Goal: Information Seeking & Learning: Check status

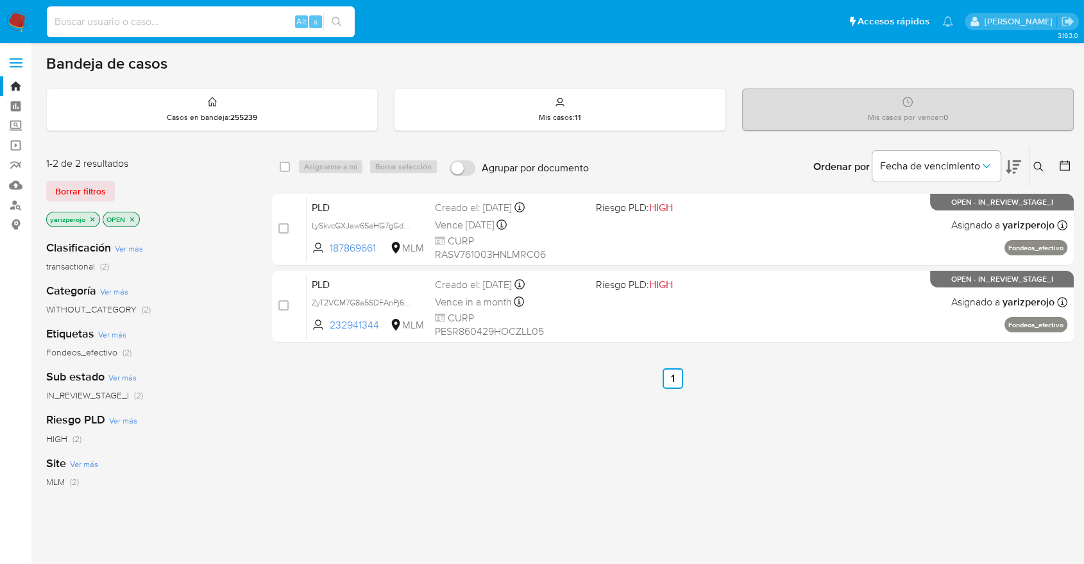
click at [126, 21] on input at bounding box center [201, 21] width 308 height 17
paste input "232941344"
type input "232941344"
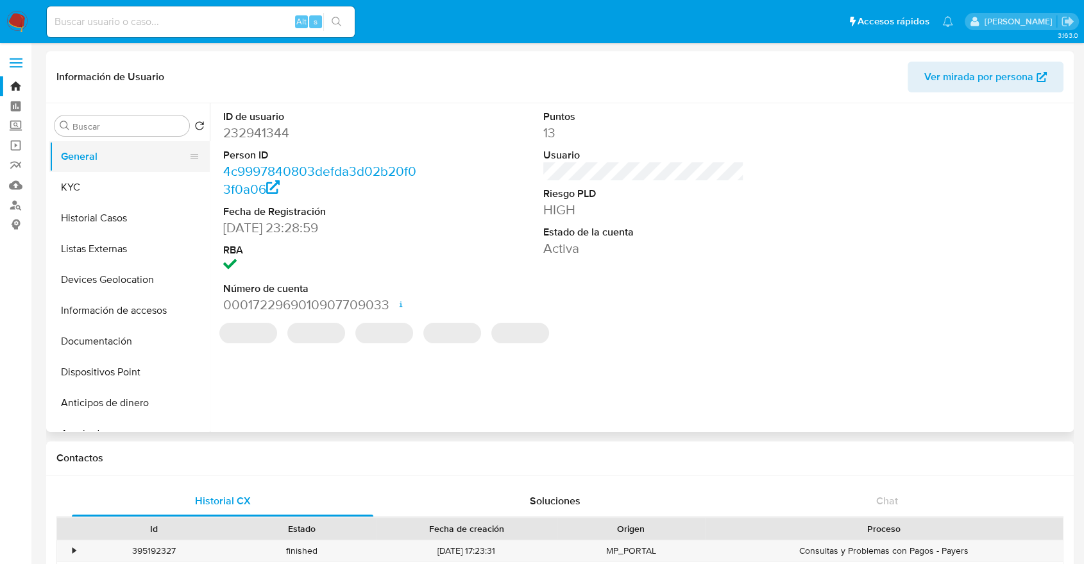
select select "10"
click at [85, 180] on button "KYC" at bounding box center [124, 187] width 150 height 31
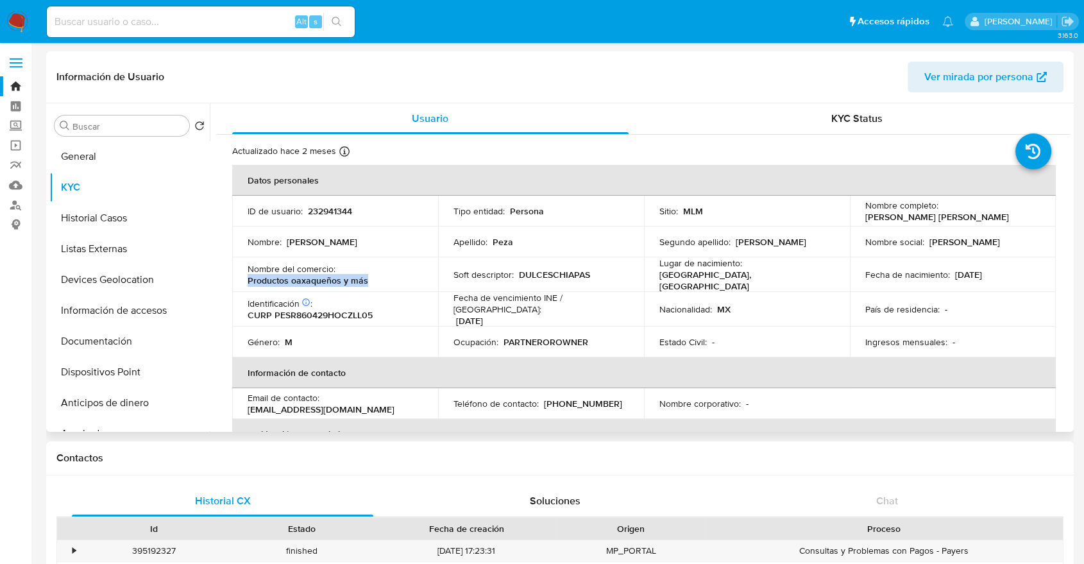
drag, startPoint x: 371, startPoint y: 281, endPoint x: 247, endPoint y: 276, distance: 124.6
click at [248, 276] on div "Nombre del comercio : Productos oaxaqueños y más" at bounding box center [335, 274] width 175 height 23
copy p "Productos oaxaqueños y más"
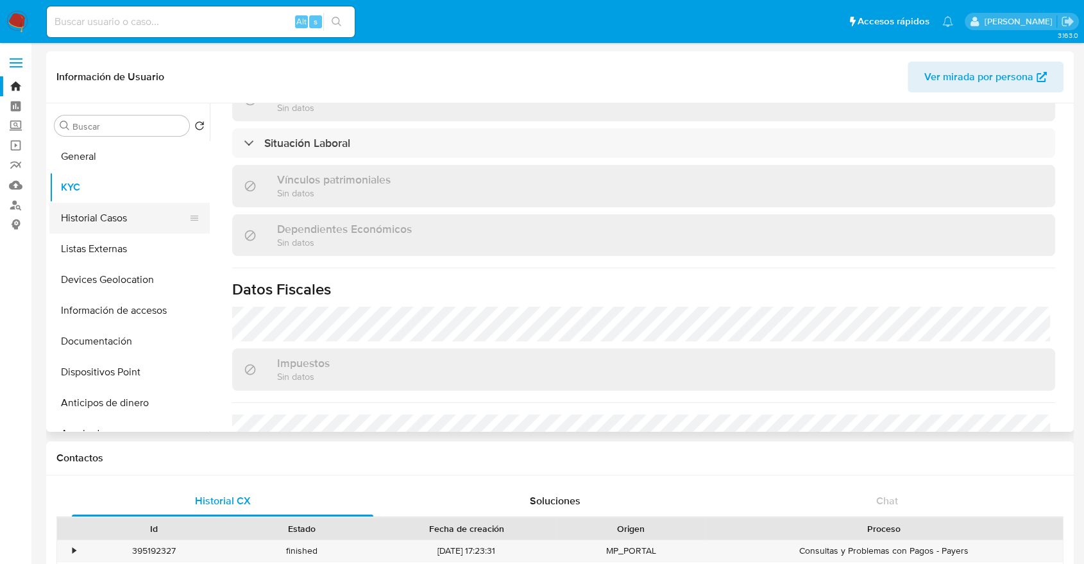
click at [124, 219] on button "Historial Casos" at bounding box center [124, 218] width 150 height 31
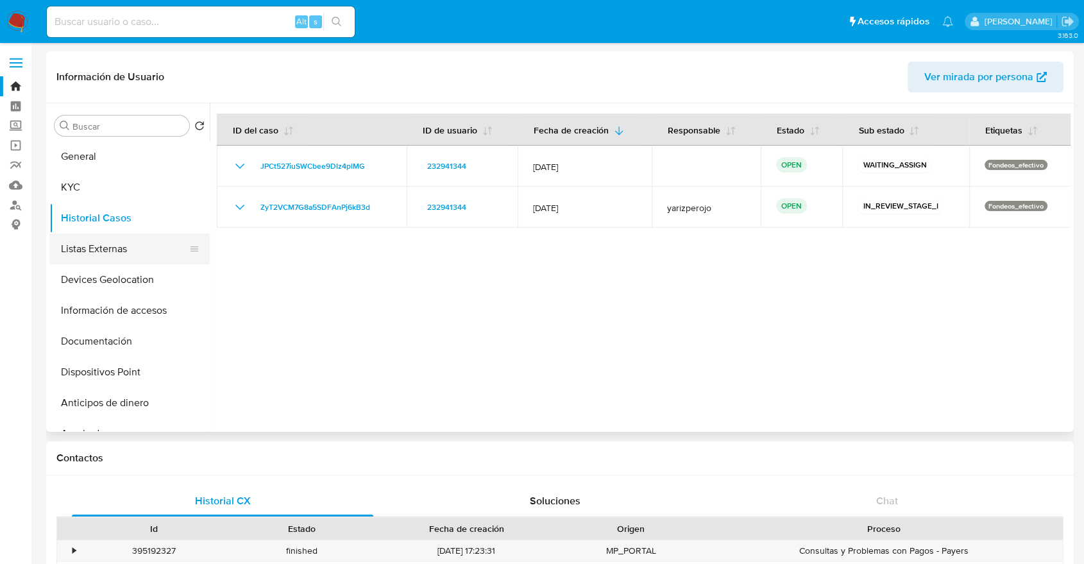
click at [120, 245] on button "Listas Externas" at bounding box center [124, 249] width 150 height 31
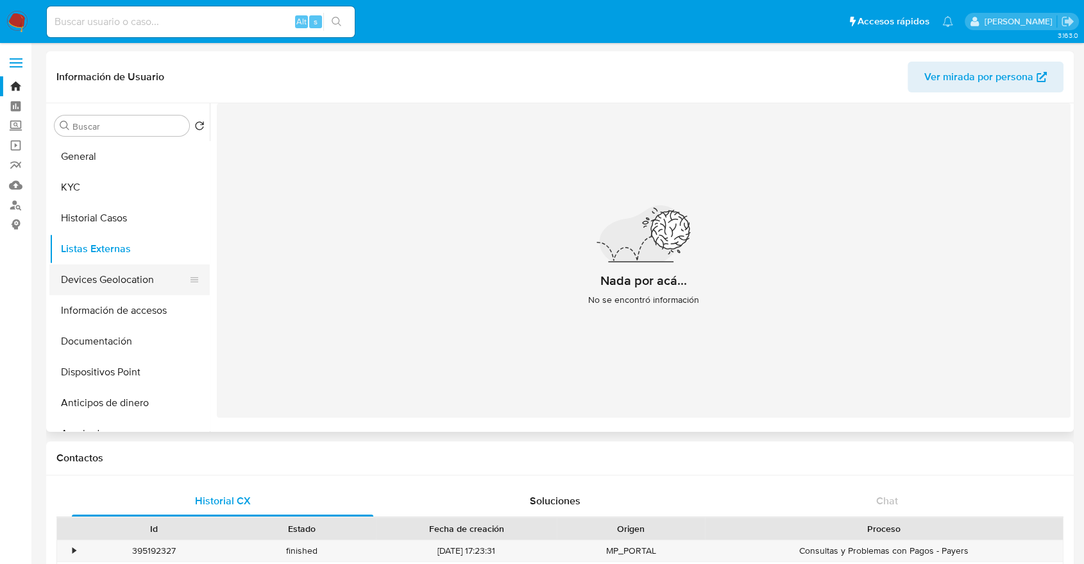
click at [123, 281] on button "Devices Geolocation" at bounding box center [124, 279] width 150 height 31
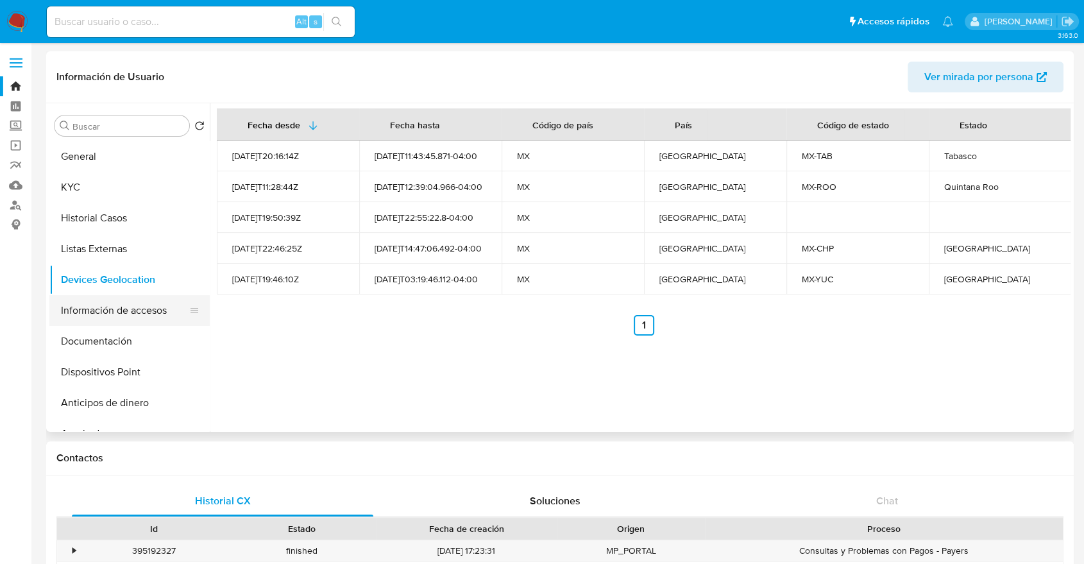
click at [132, 314] on button "Información de accesos" at bounding box center [124, 310] width 150 height 31
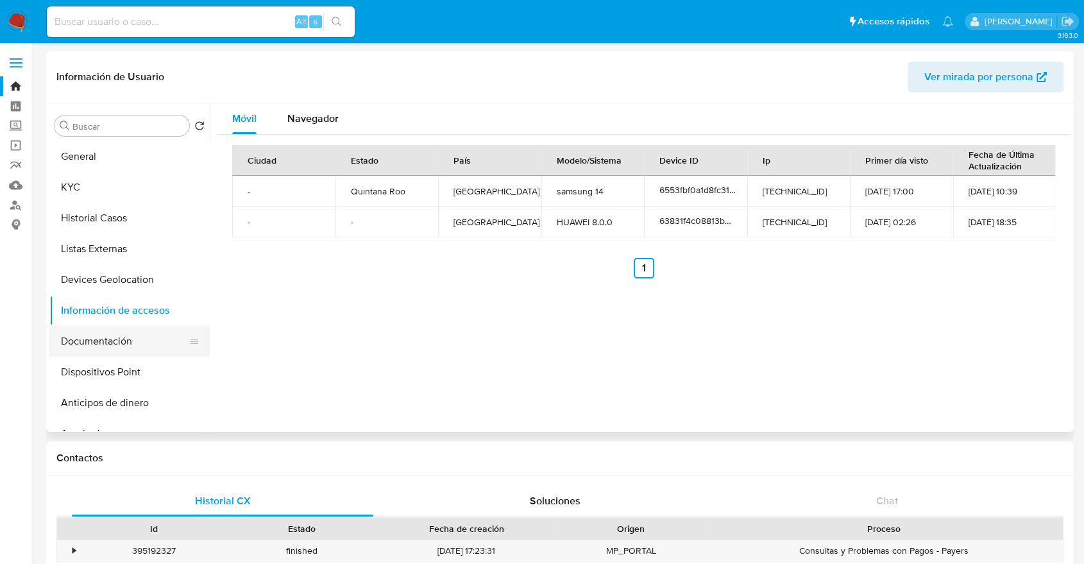
click at [130, 345] on button "Documentación" at bounding box center [124, 341] width 150 height 31
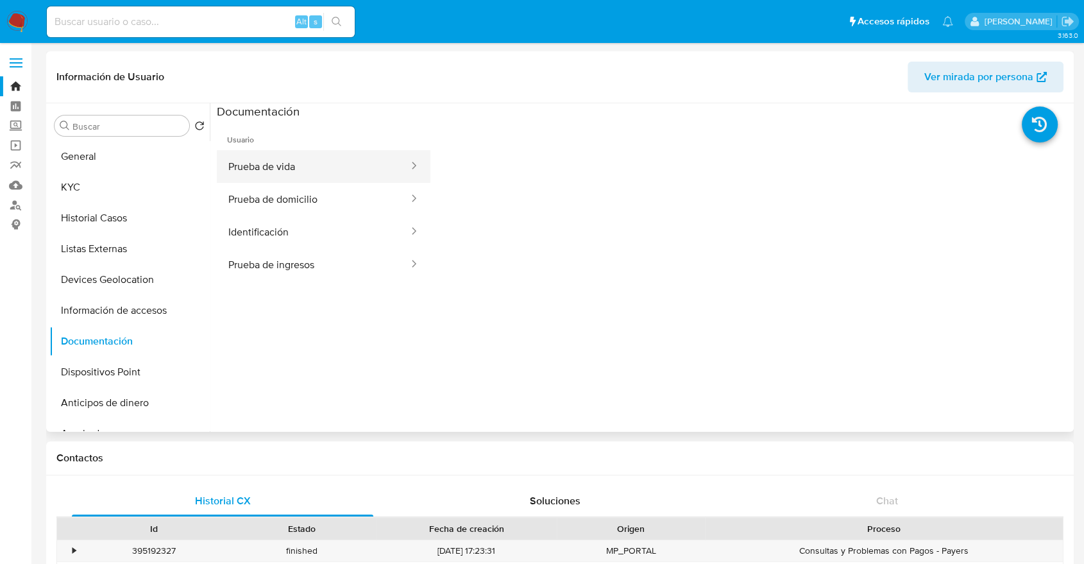
click at [274, 159] on button "Prueba de vida" at bounding box center [313, 166] width 193 height 33
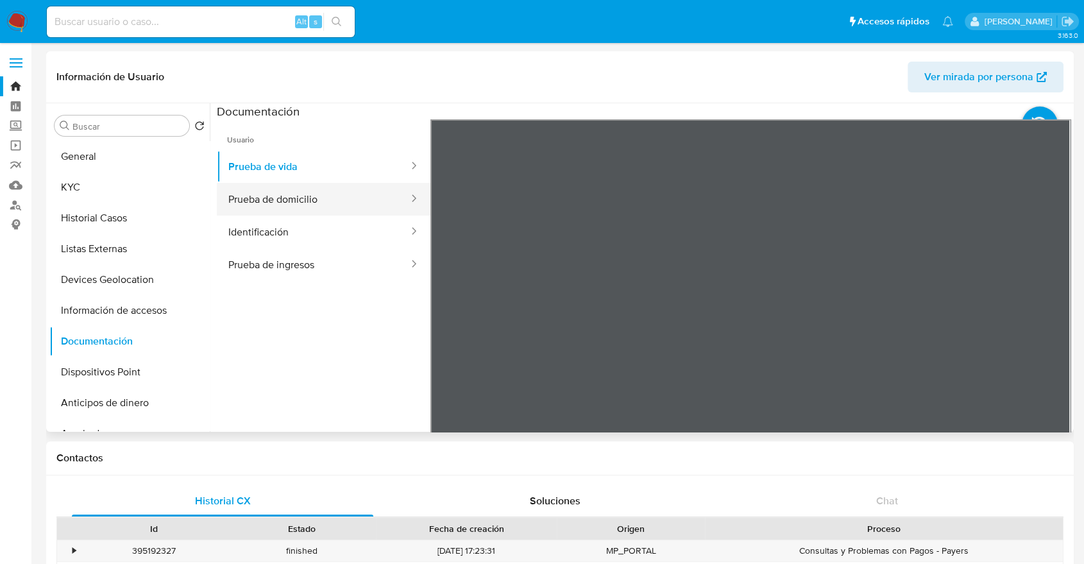
click at [318, 188] on button "Prueba de domicilio" at bounding box center [313, 199] width 193 height 33
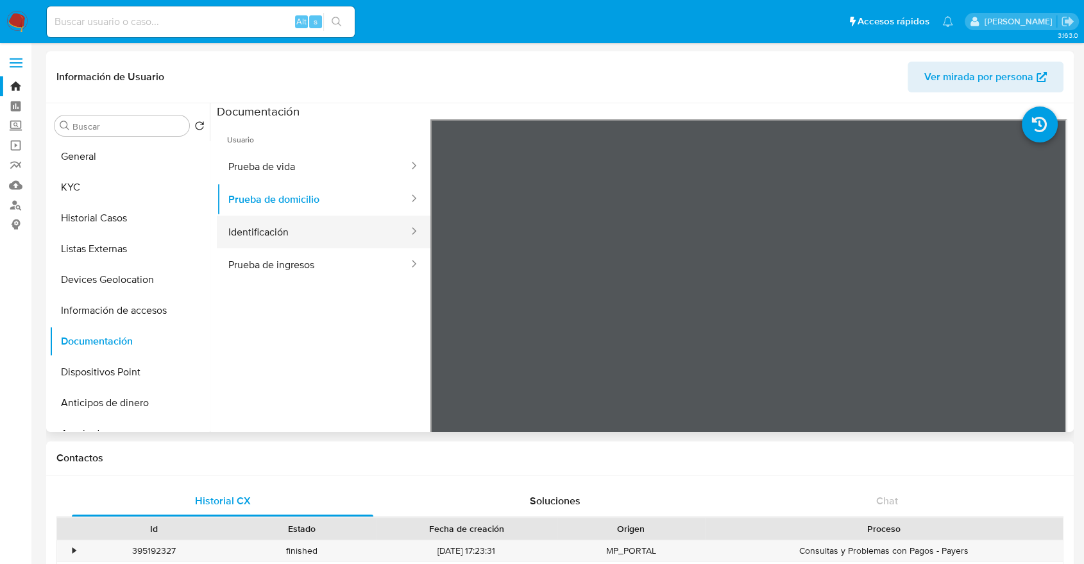
click at [302, 225] on button "Identificación" at bounding box center [313, 232] width 193 height 33
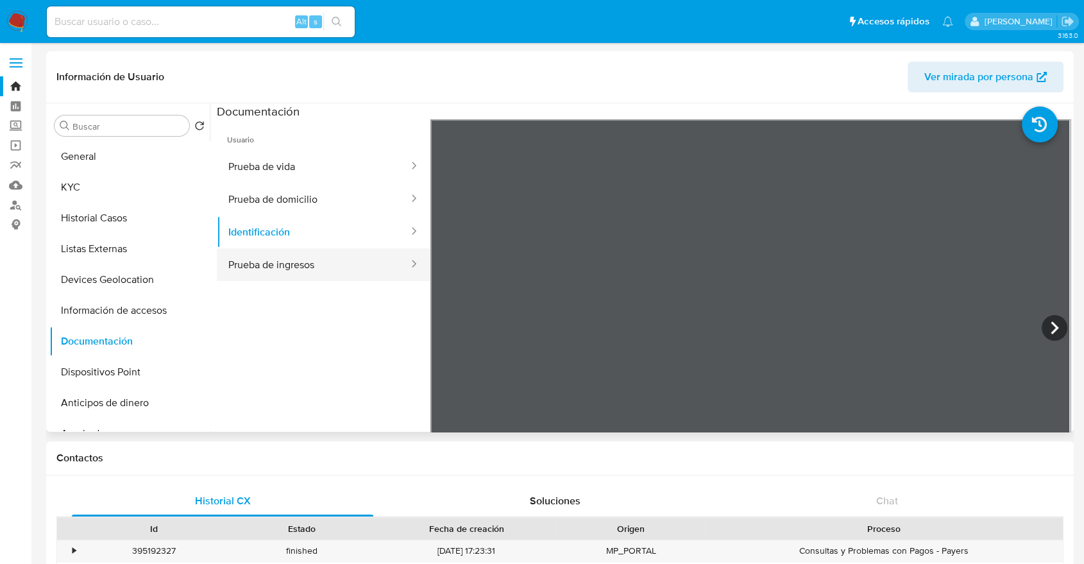
click at [307, 260] on button "Prueba de ingresos" at bounding box center [313, 264] width 193 height 33
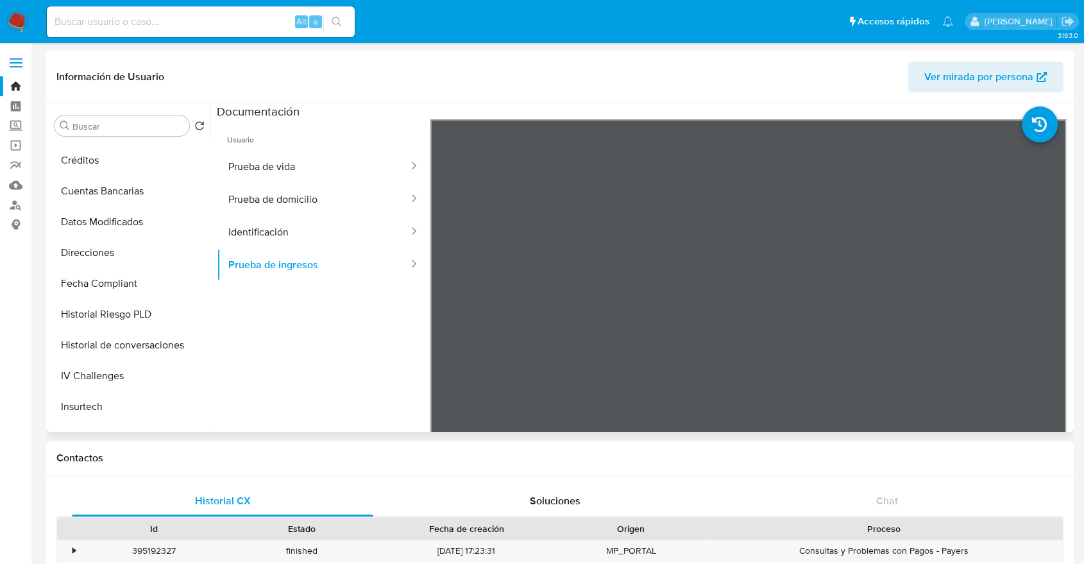
scroll to position [498, 0]
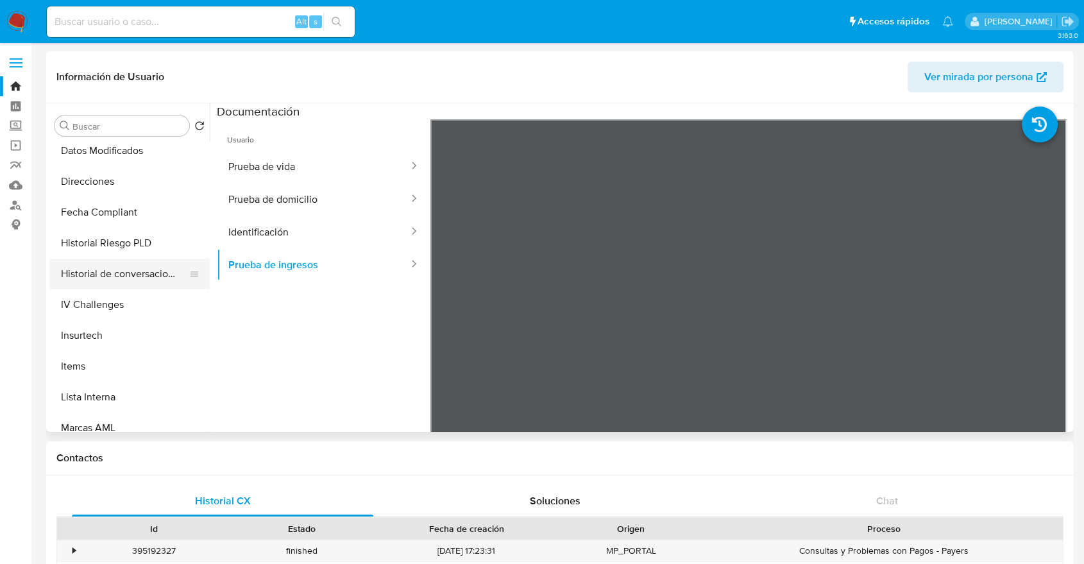
click at [130, 277] on button "Historial de conversaciones" at bounding box center [124, 274] width 150 height 31
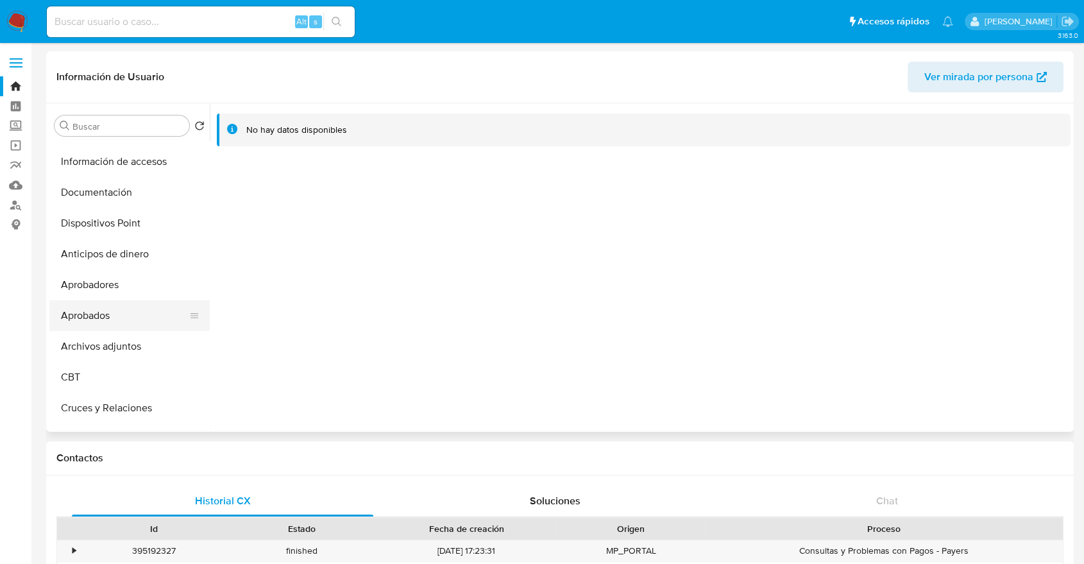
scroll to position [142, 0]
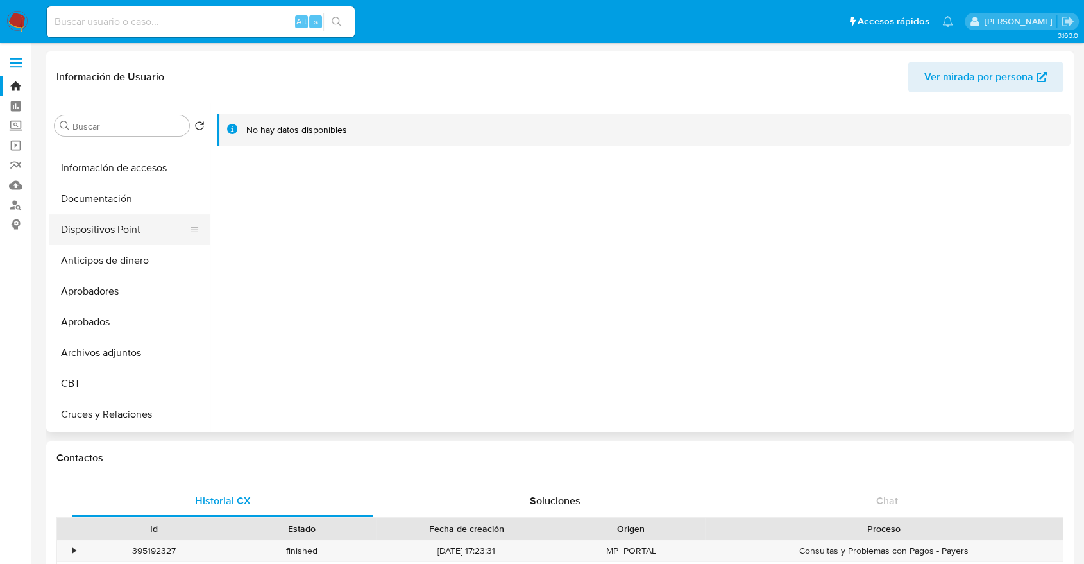
click at [144, 232] on button "Dispositivos Point" at bounding box center [124, 229] width 150 height 31
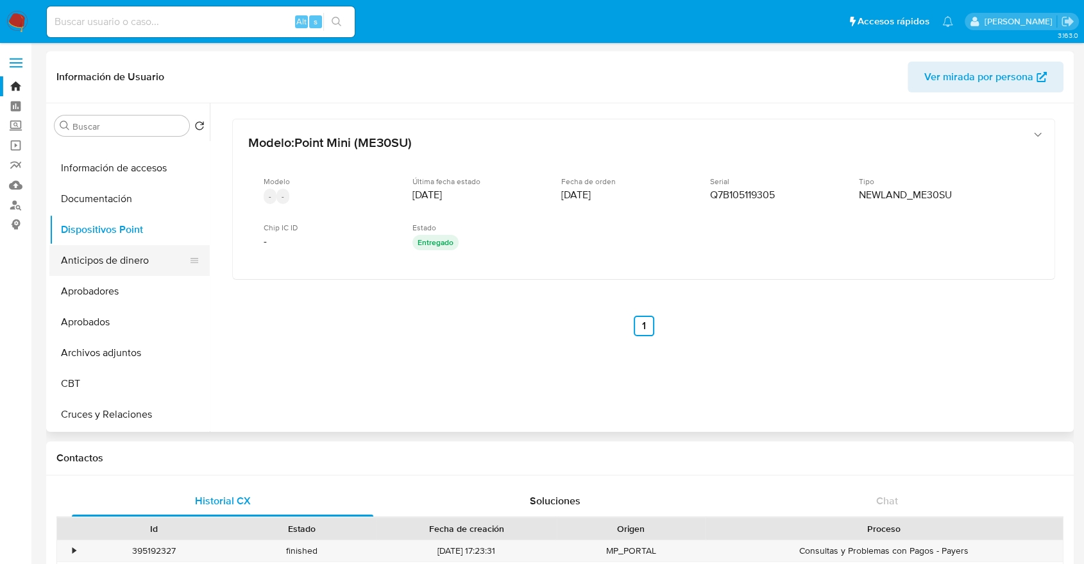
click at [128, 265] on button "Anticipos de dinero" at bounding box center [124, 260] width 150 height 31
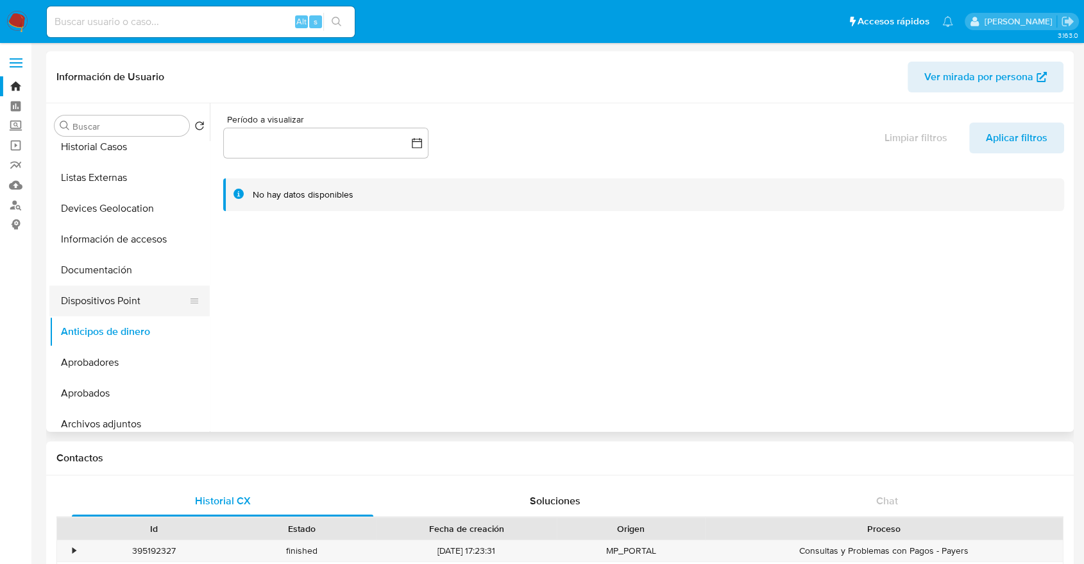
scroll to position [285, 0]
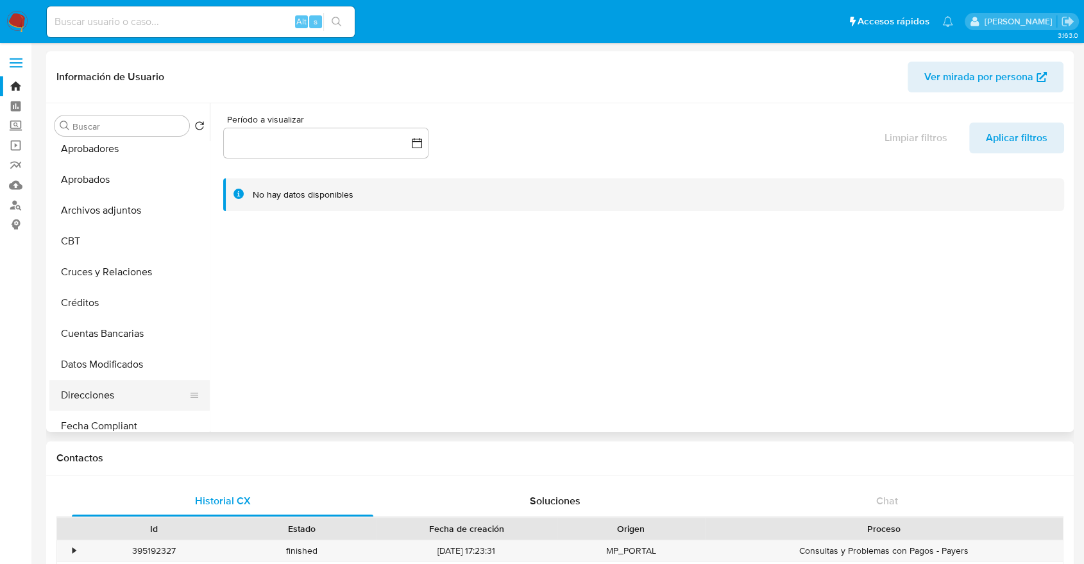
click at [126, 390] on button "Direcciones" at bounding box center [124, 395] width 150 height 31
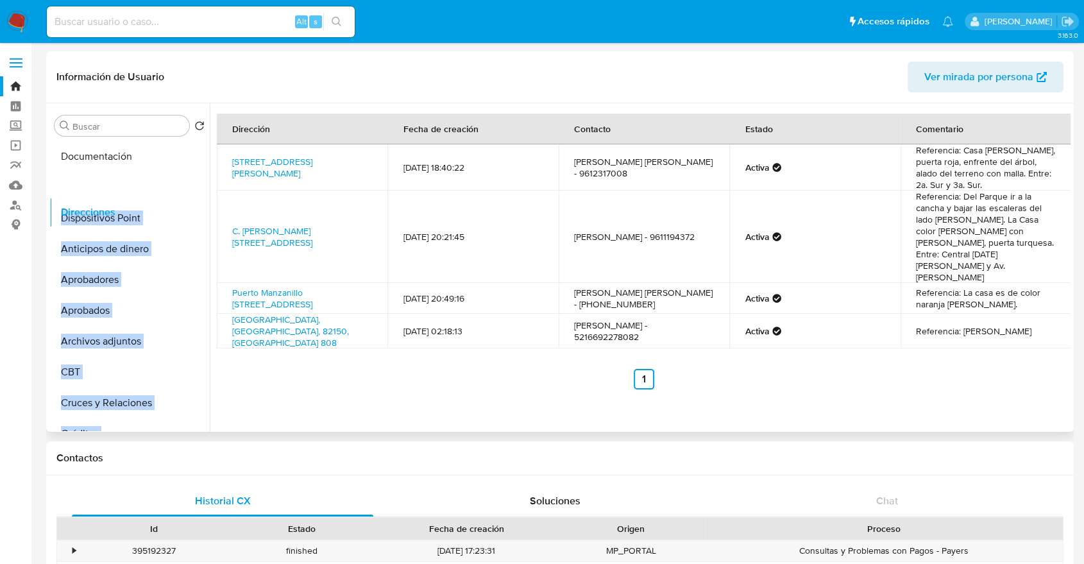
scroll to position [149, 0]
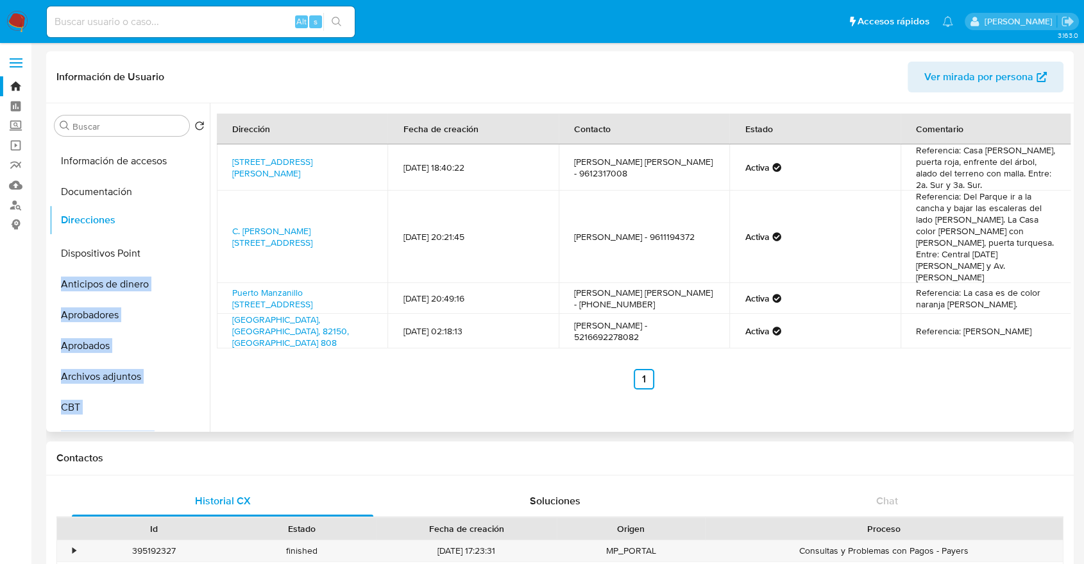
drag, startPoint x: 189, startPoint y: 397, endPoint x: 162, endPoint y: 222, distance: 177.3
click at [162, 222] on ul "General KYC Historial Casos Listas Externas Devices Geolocation Información de …" at bounding box center [129, 285] width 160 height 289
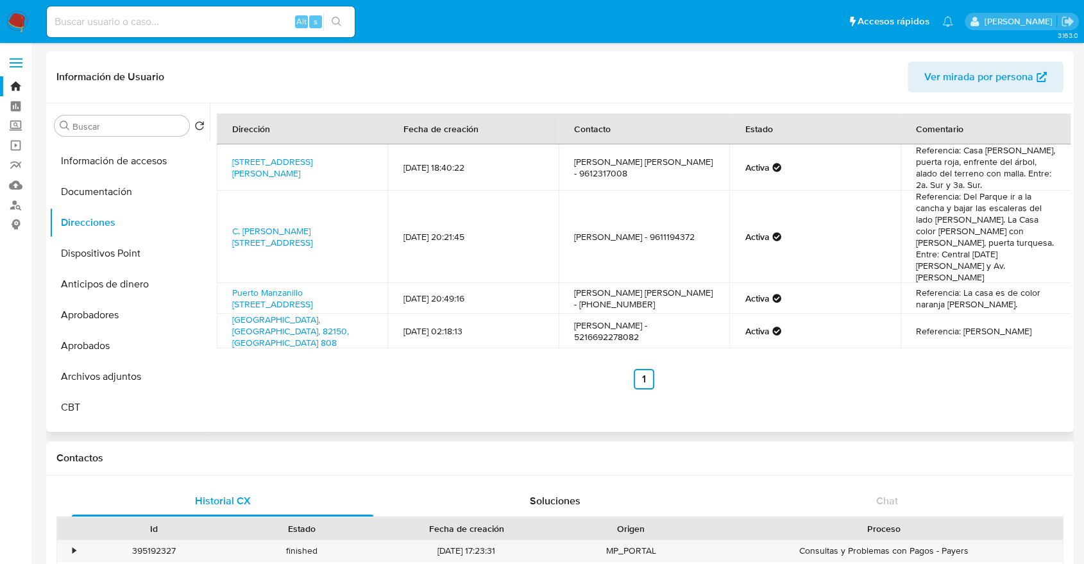
click at [486, 71] on header "Información de Usuario Ver mirada por persona" at bounding box center [559, 77] width 1007 height 31
drag, startPoint x: 941, startPoint y: 184, endPoint x: 921, endPoint y: 144, distance: 44.5
click at [921, 144] on td "Referencia: Casa blanca, puerta roja, enfrente del árbol, alado del terreno con…" at bounding box center [986, 167] width 171 height 46
click at [939, 165] on td "Referencia: Casa blanca, puerta roja, enfrente del árbol, alado del terreno con…" at bounding box center [986, 167] width 171 height 46
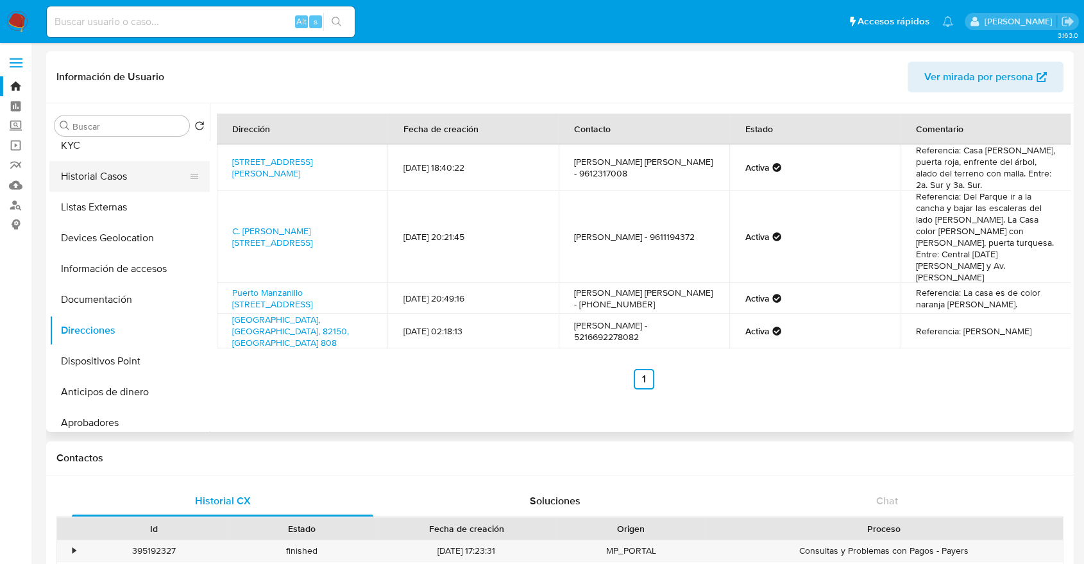
scroll to position [7, 0]
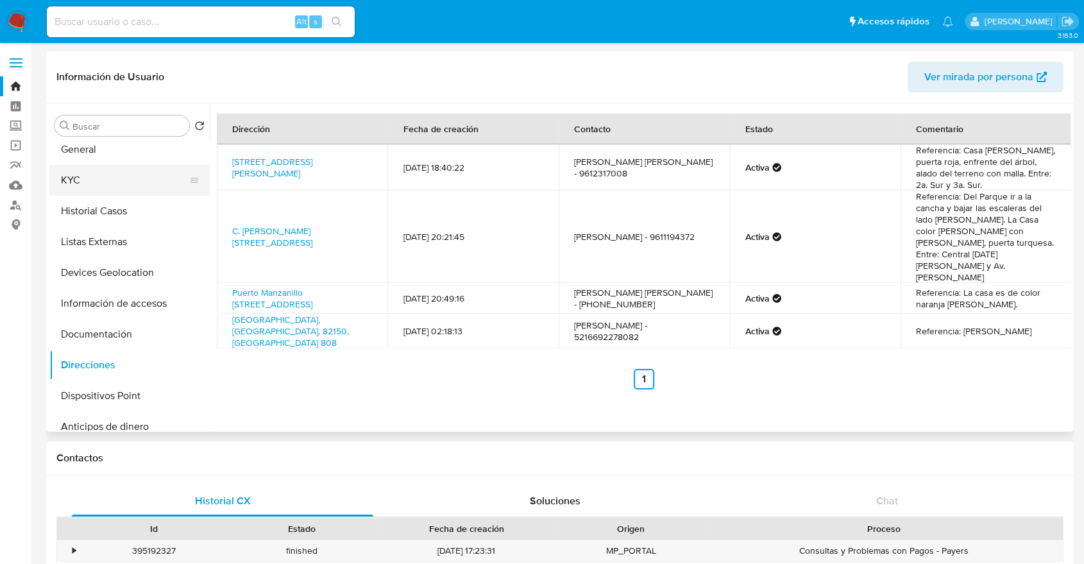
click at [102, 186] on button "KYC" at bounding box center [124, 180] width 150 height 31
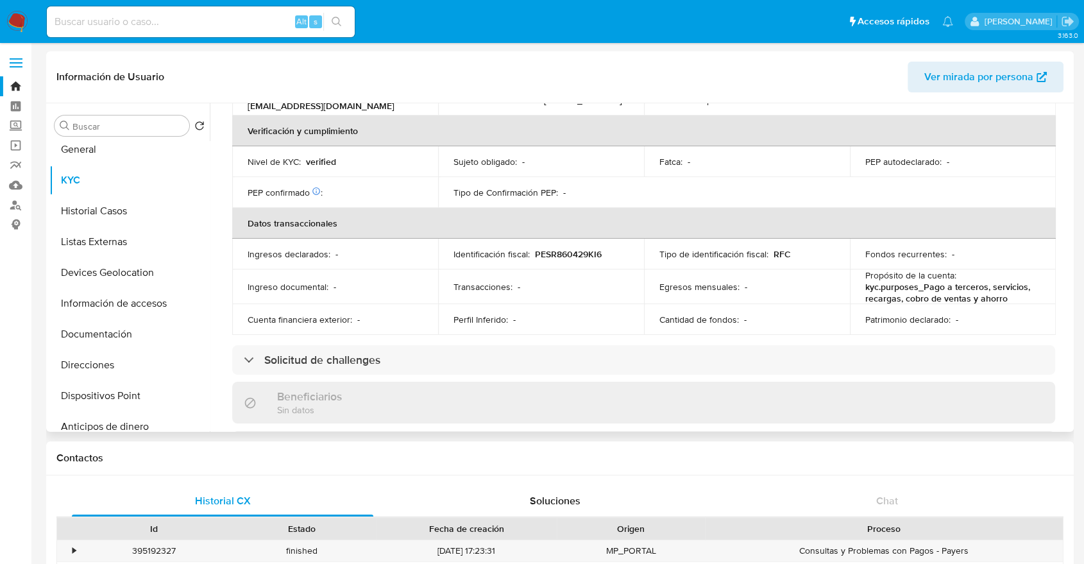
scroll to position [734, 0]
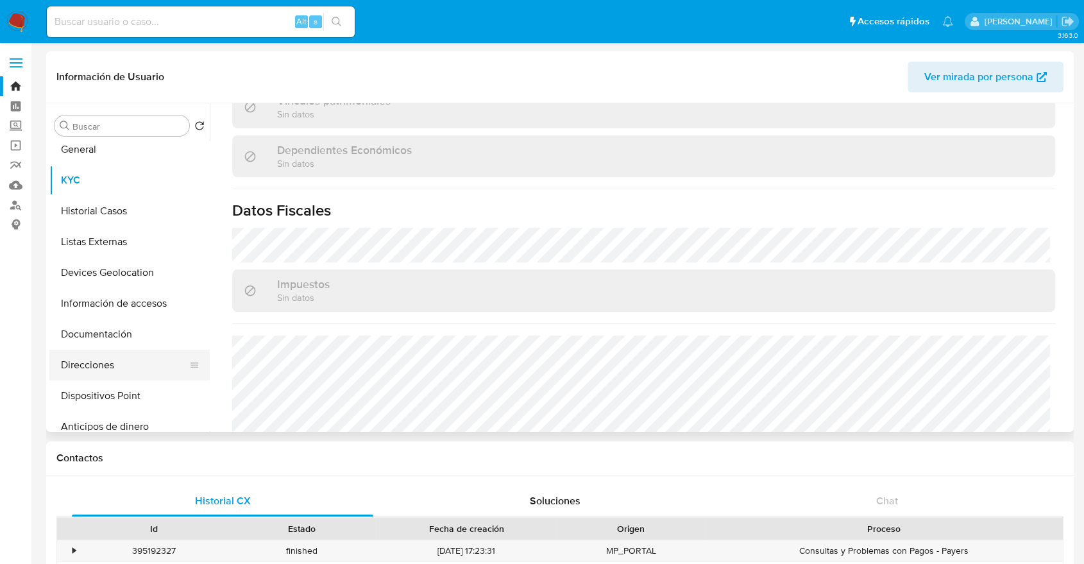
click at [110, 362] on button "Direcciones" at bounding box center [124, 365] width 150 height 31
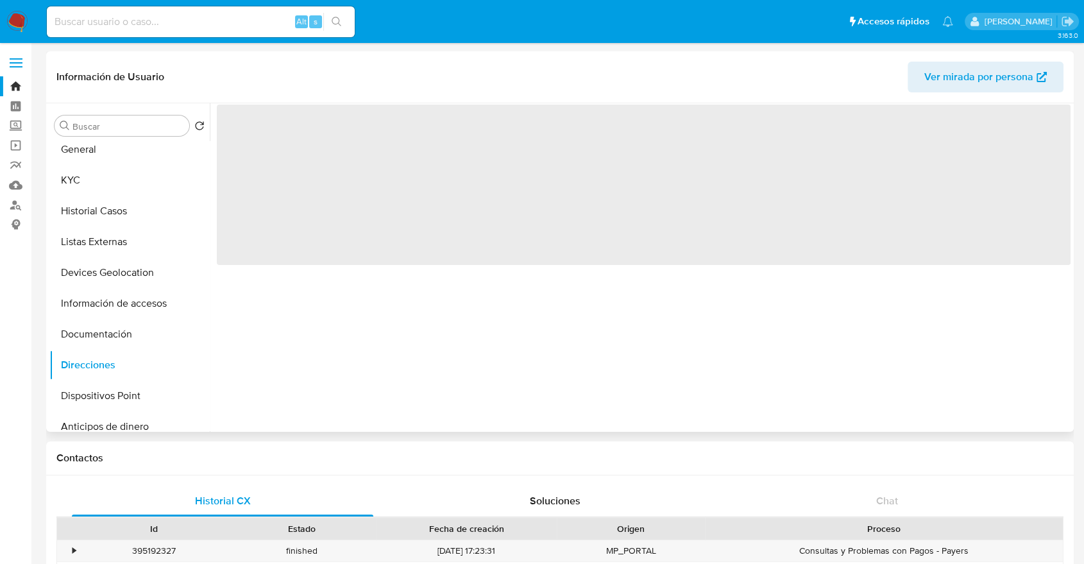
scroll to position [0, 0]
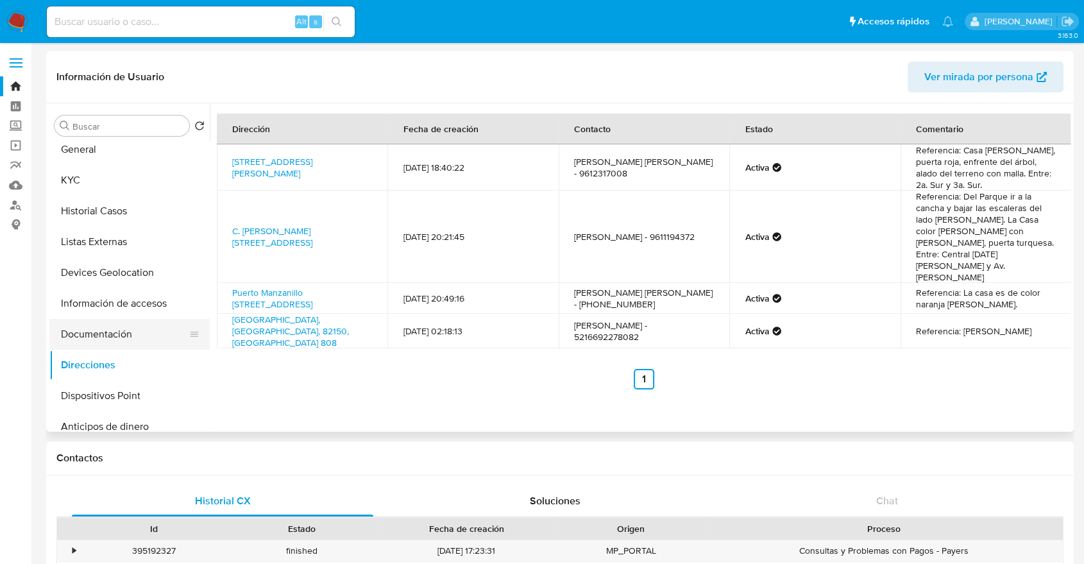
click at [80, 328] on button "Documentación" at bounding box center [124, 334] width 150 height 31
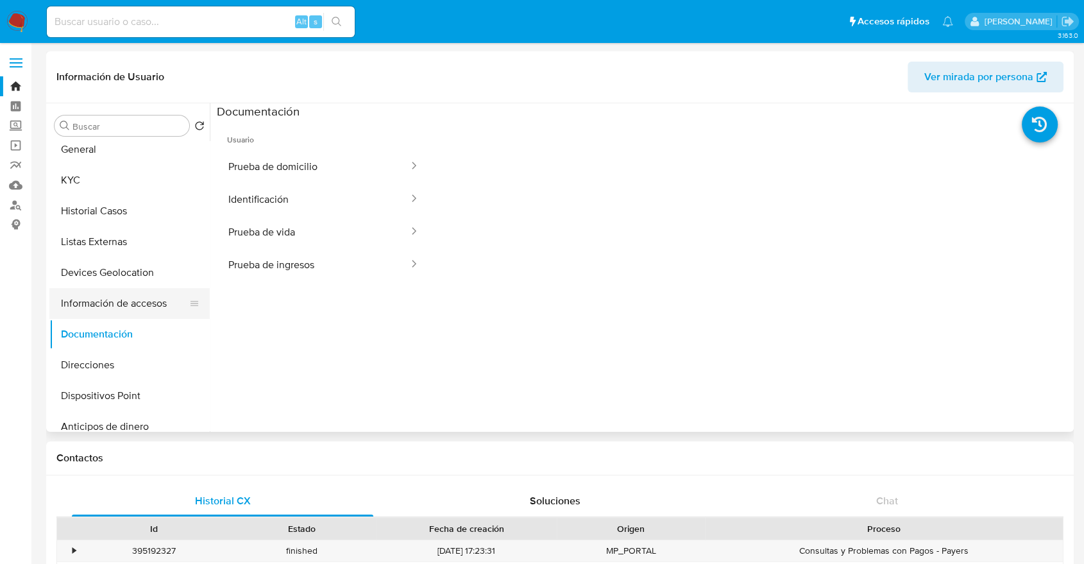
click at [98, 308] on button "Información de accesos" at bounding box center [124, 303] width 150 height 31
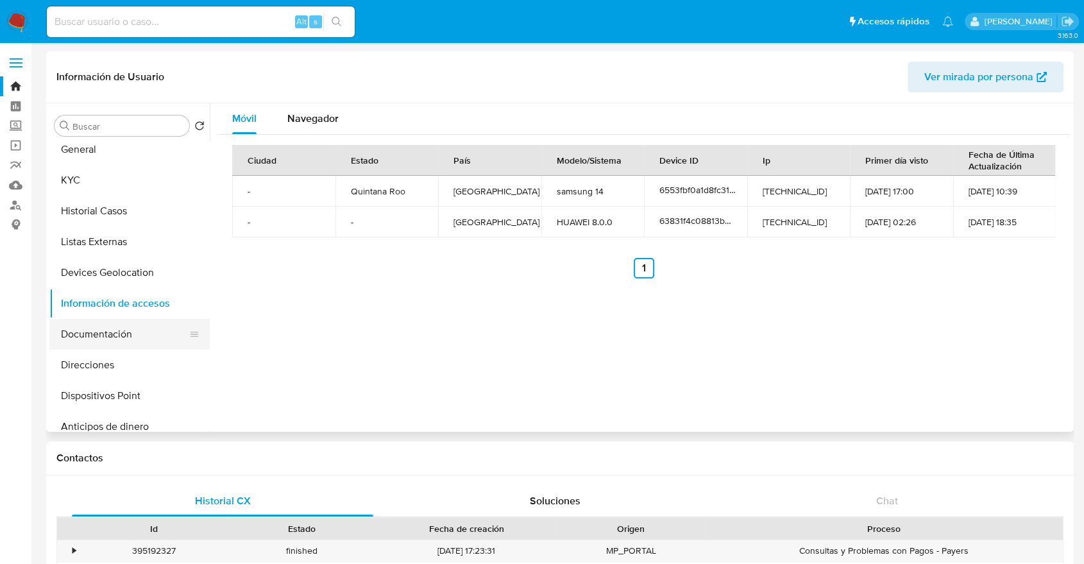
click at [98, 330] on button "Documentación" at bounding box center [124, 334] width 150 height 31
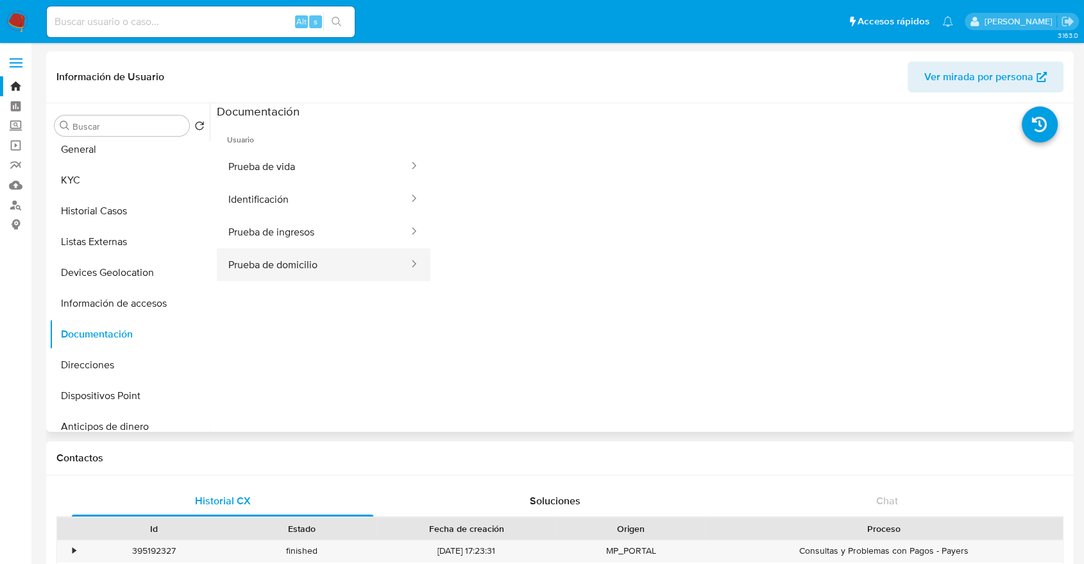
click at [262, 263] on button "Prueba de domicilio" at bounding box center [313, 264] width 193 height 33
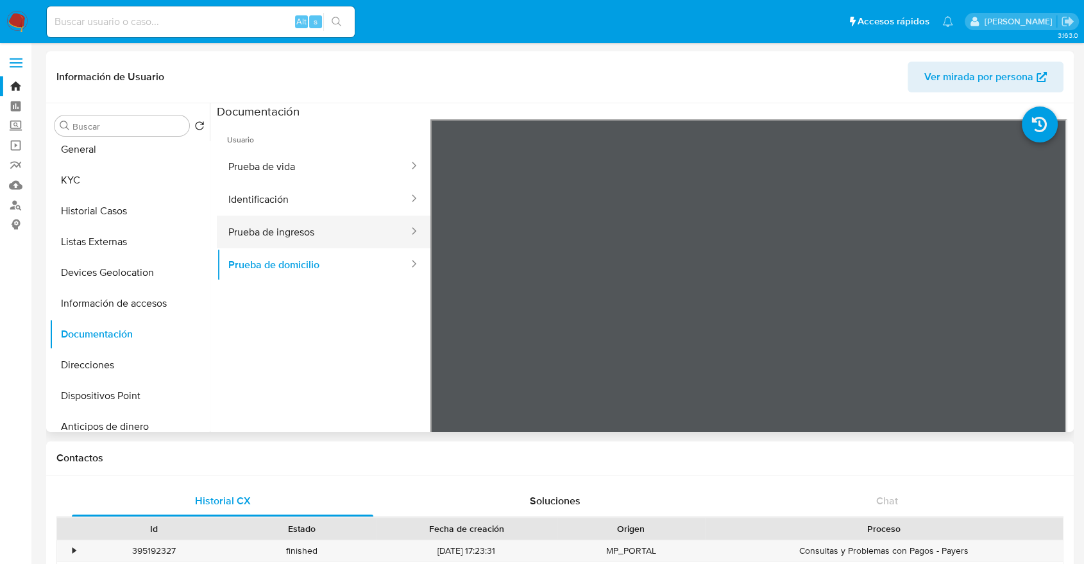
click at [306, 235] on button "Prueba de ingresos" at bounding box center [313, 232] width 193 height 33
click at [301, 183] on button "Identificación" at bounding box center [313, 199] width 193 height 33
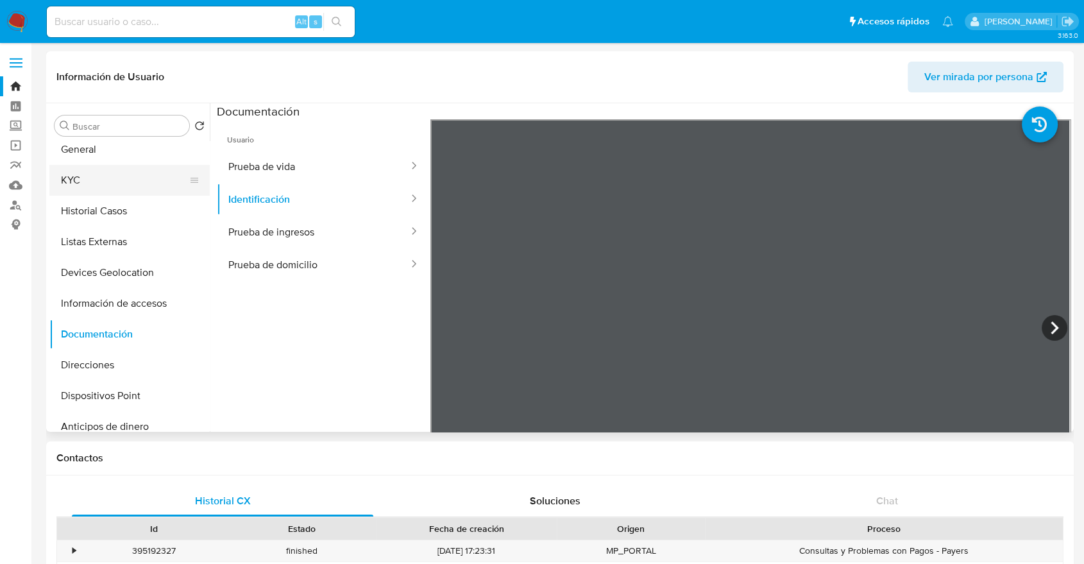
click at [106, 194] on button "KYC" at bounding box center [124, 180] width 150 height 31
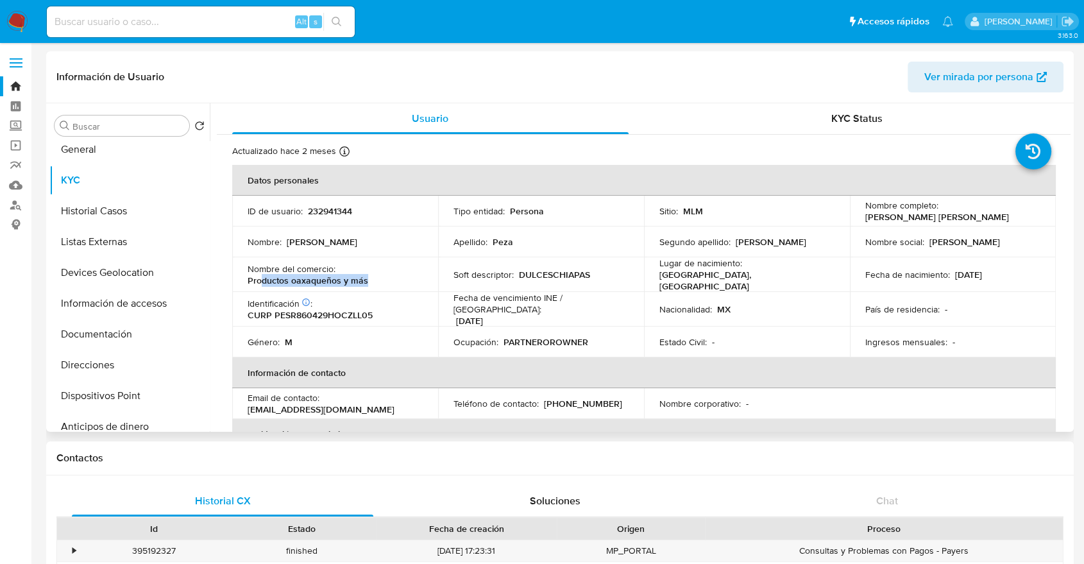
drag, startPoint x: 368, startPoint y: 278, endPoint x: 263, endPoint y: 275, distance: 104.6
click at [263, 275] on div "Nombre del comercio : Productos oaxaqueños y más" at bounding box center [335, 274] width 175 height 23
click at [263, 275] on p "Productos oaxaqueños y más" at bounding box center [308, 281] width 121 height 12
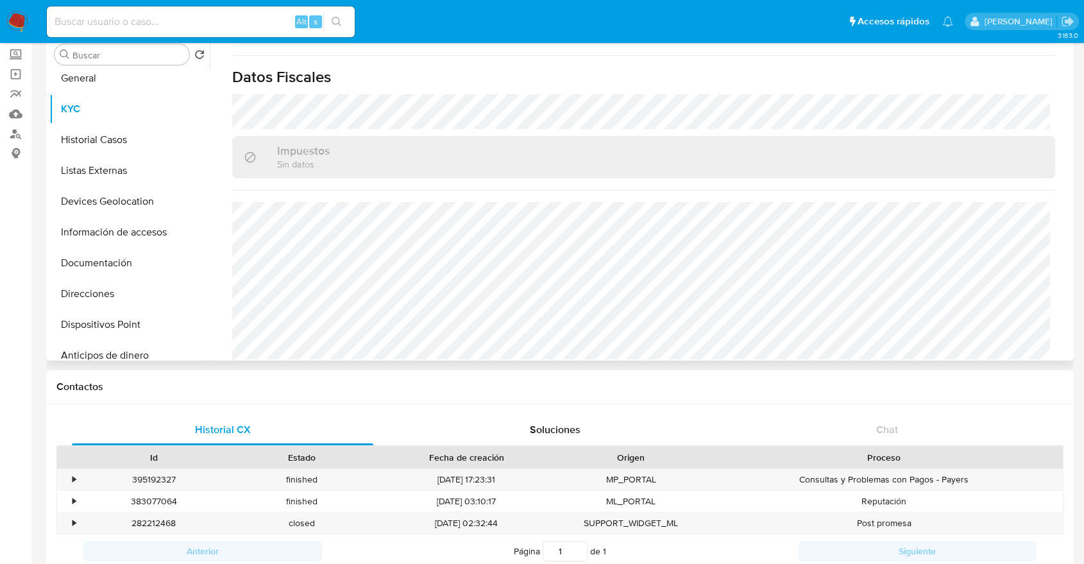
scroll to position [797, 0]
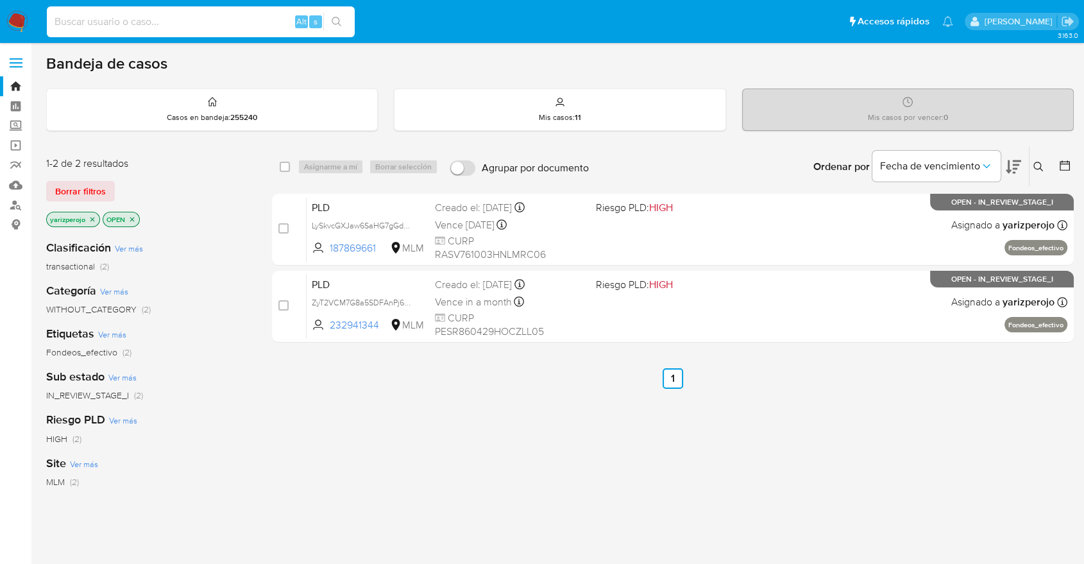
click at [141, 24] on input at bounding box center [201, 21] width 308 height 17
paste input "[PERSON_NAME]"
type input "[PERSON_NAME]"
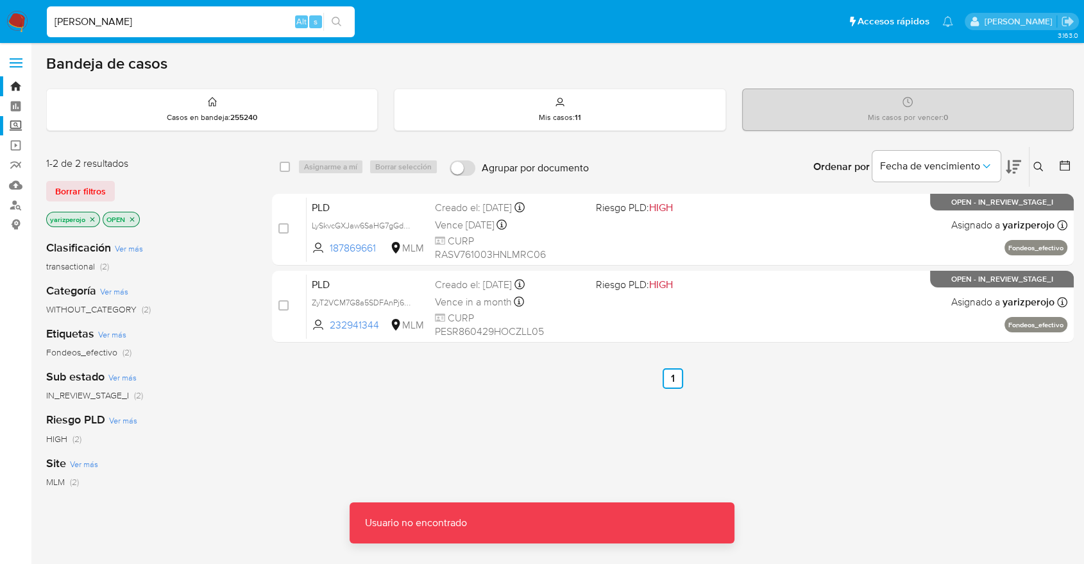
click at [18, 129] on label "Screening" at bounding box center [76, 126] width 153 height 20
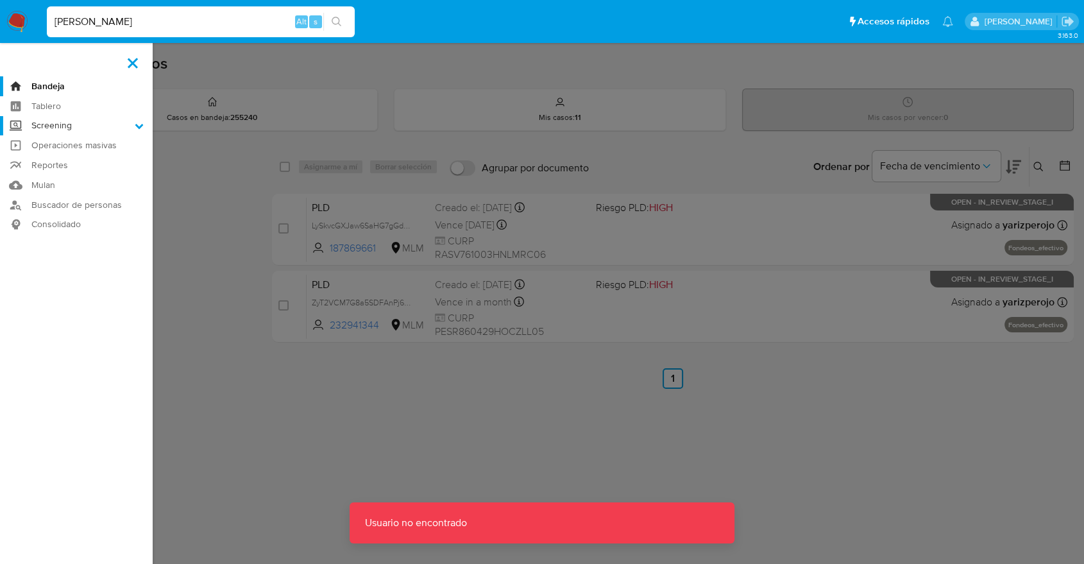
click at [0, 0] on input "Screening" at bounding box center [0, 0] width 0 height 0
click at [69, 175] on link "Herramientas" at bounding box center [76, 176] width 153 height 16
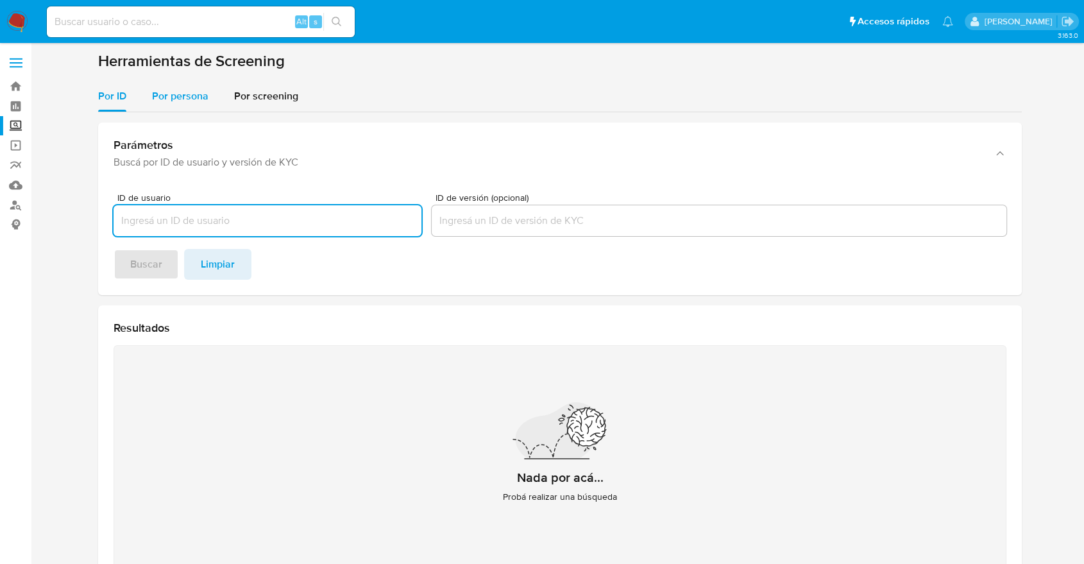
click at [169, 105] on div "Por persona" at bounding box center [180, 96] width 56 height 31
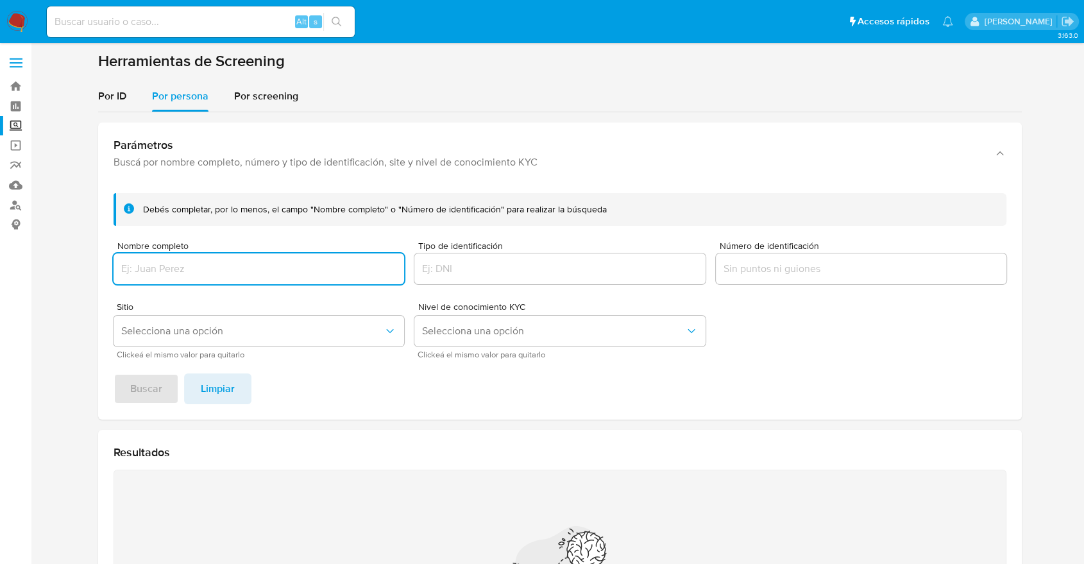
click at [176, 273] on input "Nombre completo" at bounding box center [259, 268] width 291 height 17
type input "[PERSON_NAME]"
click at [155, 363] on div "Debés completar, por lo menos, el campo "Nombre completo" o "Número de identifi…" at bounding box center [560, 301] width 924 height 237
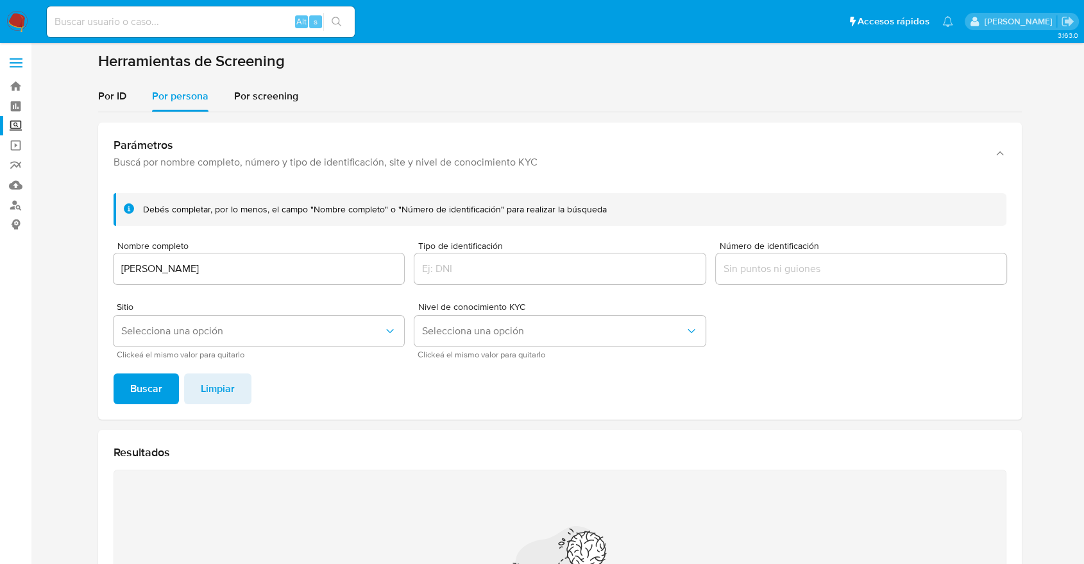
click at [158, 371] on div "Debés completar, por lo menos, el campo "Nombre completo" o "Número de identifi…" at bounding box center [560, 301] width 924 height 237
click at [160, 391] on span "Buscar" at bounding box center [146, 389] width 32 height 28
